Goal: Information Seeking & Learning: Check status

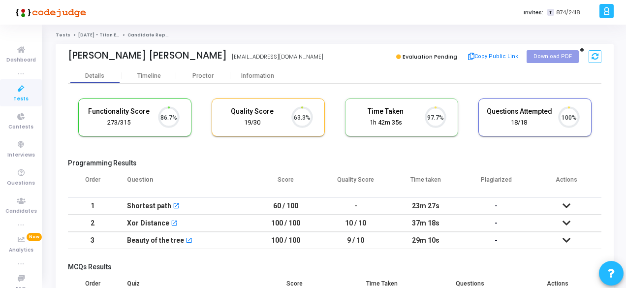
scroll to position [21, 25]
click at [149, 76] on div "Timeline" at bounding box center [149, 75] width 24 height 7
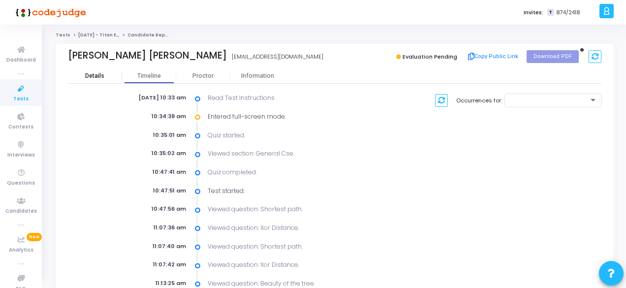
click at [103, 76] on div "Details" at bounding box center [94, 75] width 19 height 7
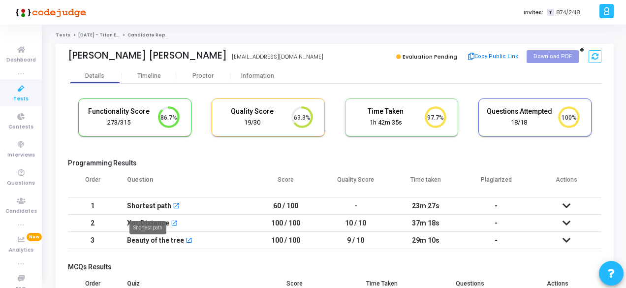
click at [154, 208] on div "Shortest path" at bounding box center [149, 206] width 44 height 16
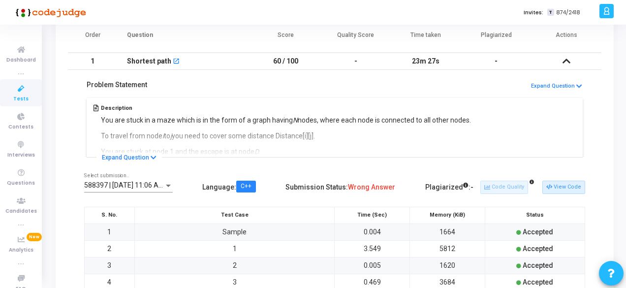
scroll to position [148, 0]
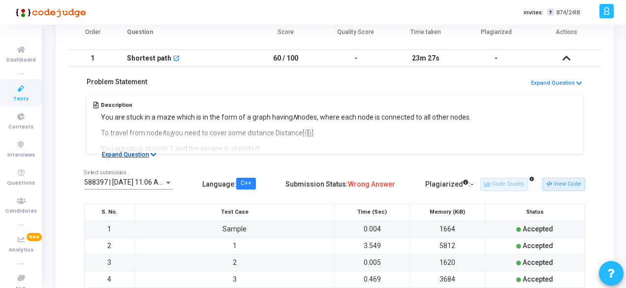
click at [132, 154] on button "Expand Question" at bounding box center [128, 155] width 65 height 10
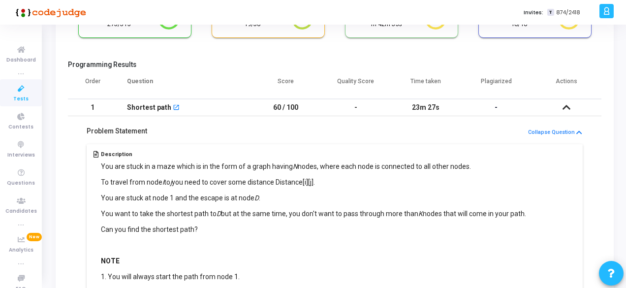
scroll to position [0, 0]
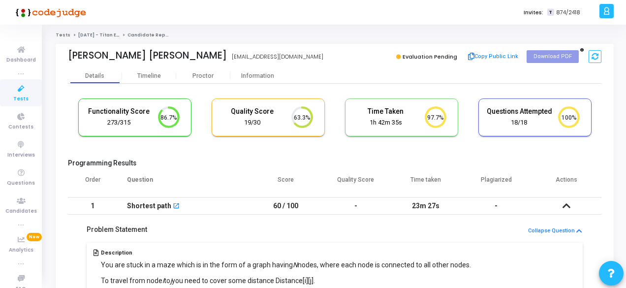
click at [568, 203] on icon at bounding box center [566, 205] width 8 height 7
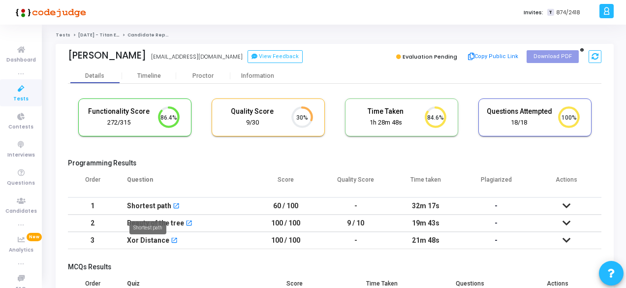
click at [154, 204] on div "Shortest path" at bounding box center [149, 206] width 44 height 16
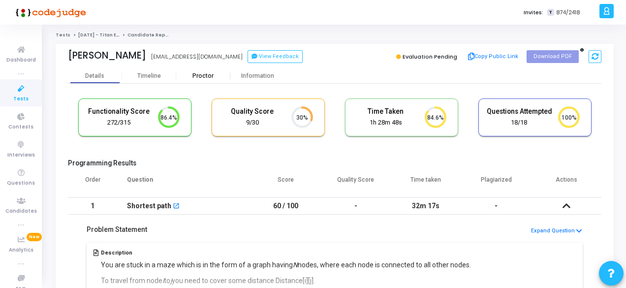
click at [203, 73] on div "Proctor" at bounding box center [203, 75] width 54 height 7
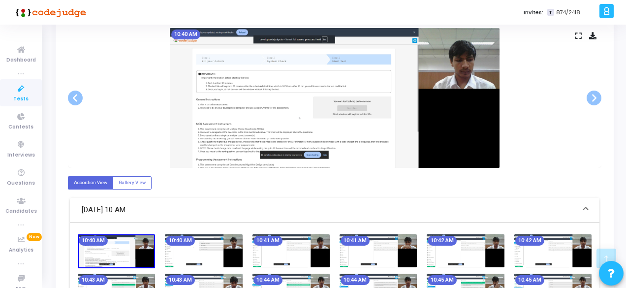
scroll to position [197, 0]
click at [592, 97] on span at bounding box center [594, 98] width 15 height 15
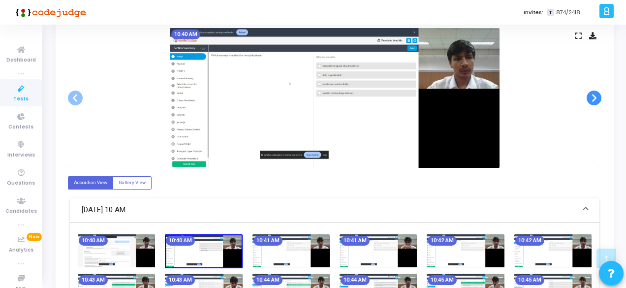
click at [591, 97] on span at bounding box center [594, 98] width 15 height 15
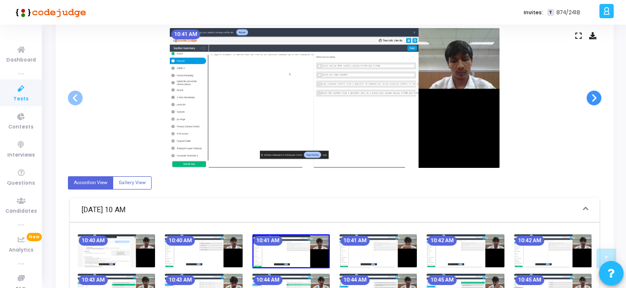
click at [590, 95] on span at bounding box center [594, 98] width 15 height 15
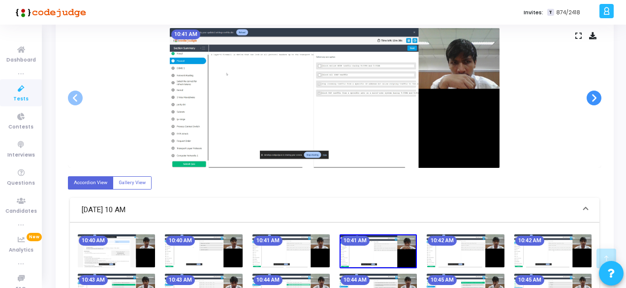
click at [590, 95] on span at bounding box center [594, 98] width 15 height 15
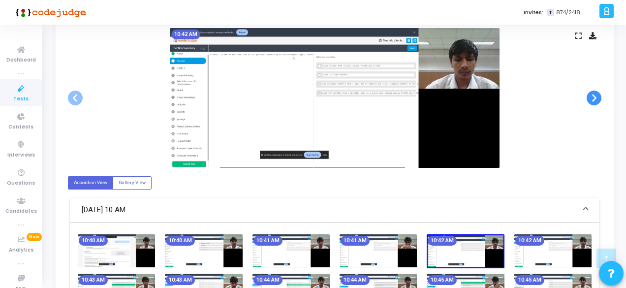
click at [590, 95] on span at bounding box center [594, 98] width 15 height 15
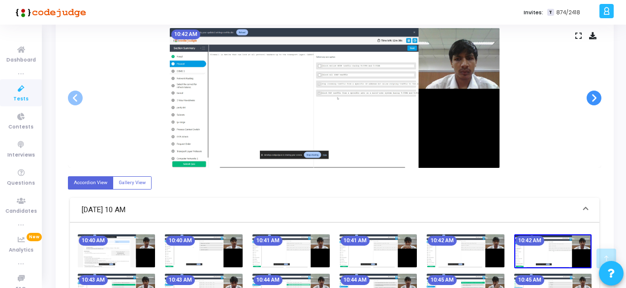
click at [590, 95] on span at bounding box center [594, 98] width 15 height 15
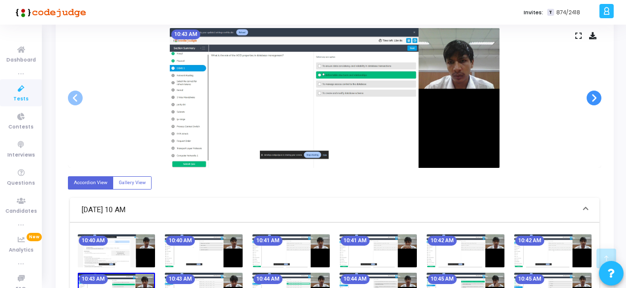
click at [590, 95] on span at bounding box center [594, 98] width 15 height 15
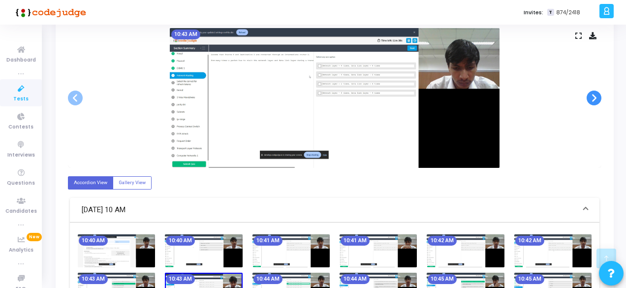
click at [590, 95] on span at bounding box center [594, 98] width 15 height 15
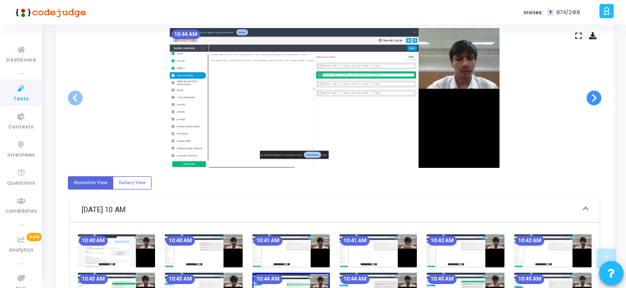
click at [590, 95] on span at bounding box center [594, 98] width 15 height 15
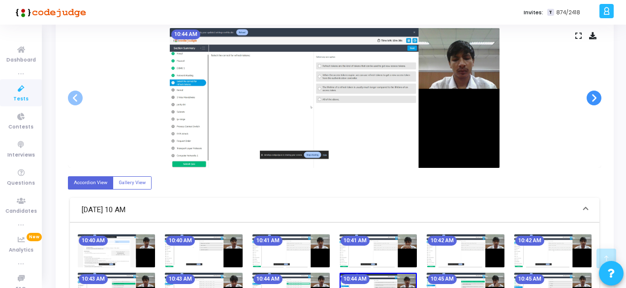
click at [590, 95] on span at bounding box center [594, 98] width 15 height 15
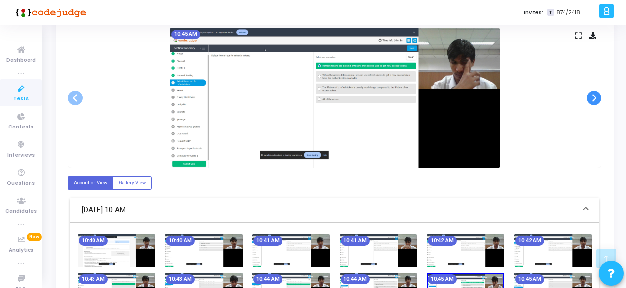
click at [590, 95] on span at bounding box center [594, 98] width 15 height 15
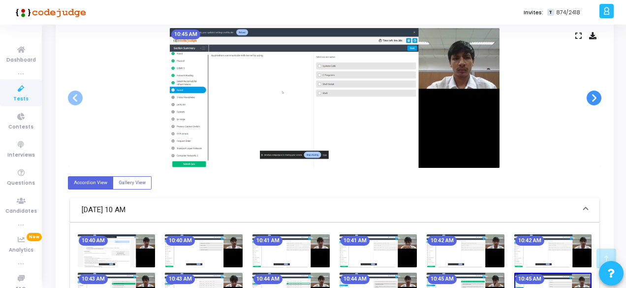
click at [590, 95] on span at bounding box center [594, 98] width 15 height 15
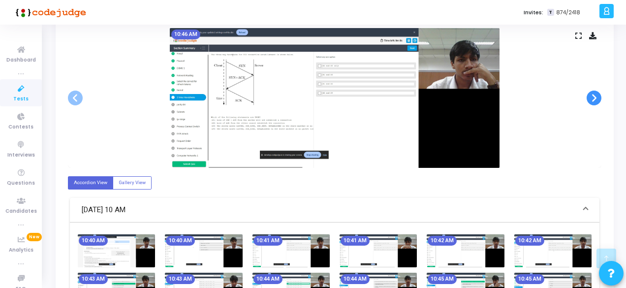
click at [590, 95] on span at bounding box center [594, 98] width 15 height 15
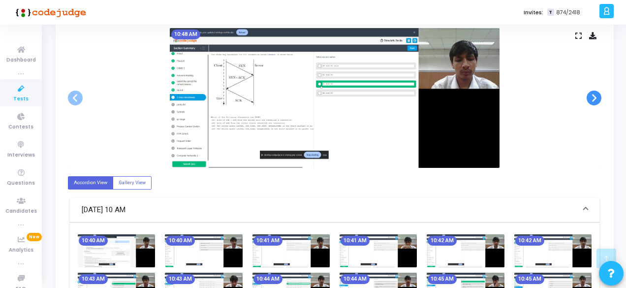
click at [590, 95] on span at bounding box center [594, 98] width 15 height 15
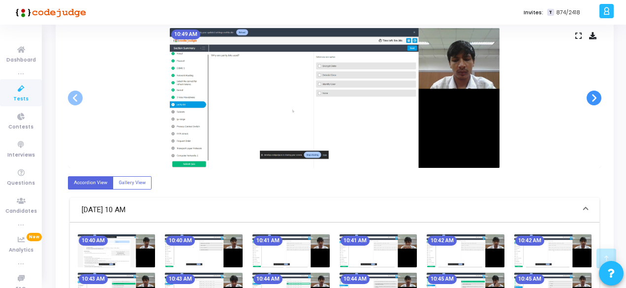
click at [590, 95] on span at bounding box center [594, 98] width 15 height 15
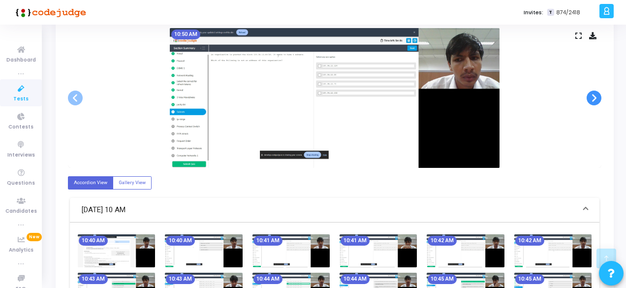
click at [590, 95] on span at bounding box center [594, 98] width 15 height 15
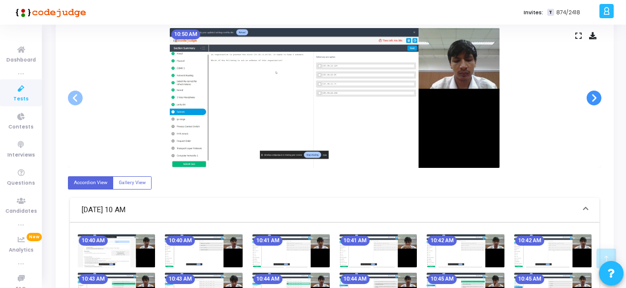
click at [590, 95] on span at bounding box center [594, 98] width 15 height 15
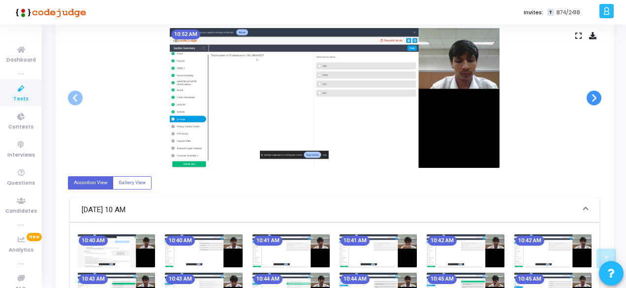
click at [590, 95] on span at bounding box center [594, 98] width 15 height 15
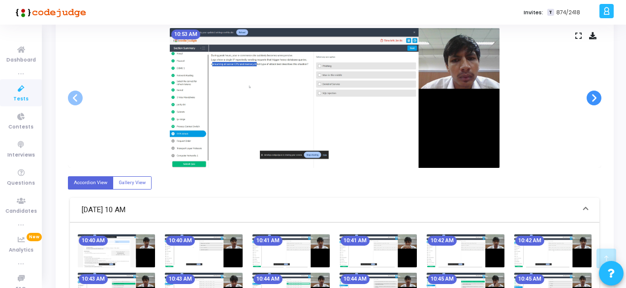
click at [590, 95] on span at bounding box center [594, 98] width 15 height 15
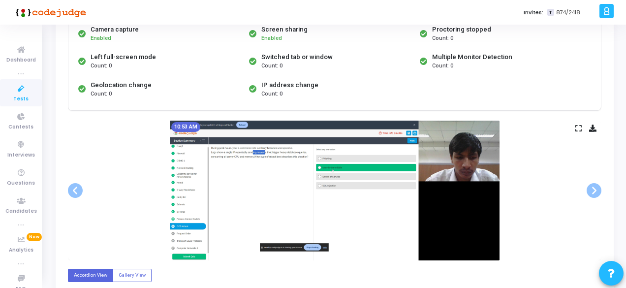
scroll to position [0, 0]
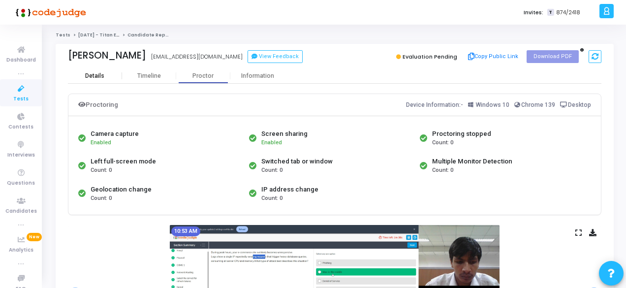
click at [84, 73] on div "Details" at bounding box center [95, 75] width 54 height 7
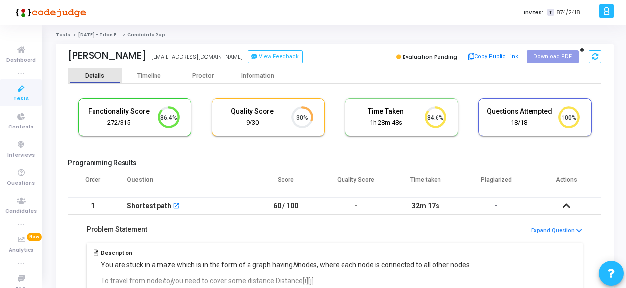
scroll to position [4, 4]
